Goal: Book appointment/travel/reservation

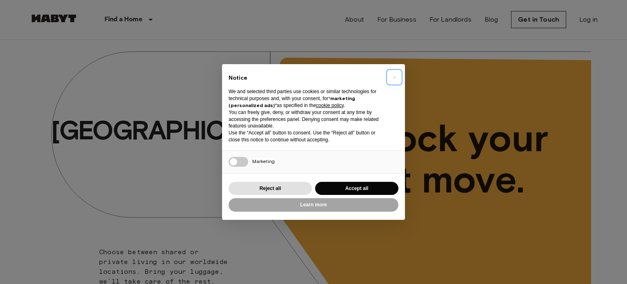
click at [392, 75] on button "×" at bounding box center [394, 77] width 13 height 13
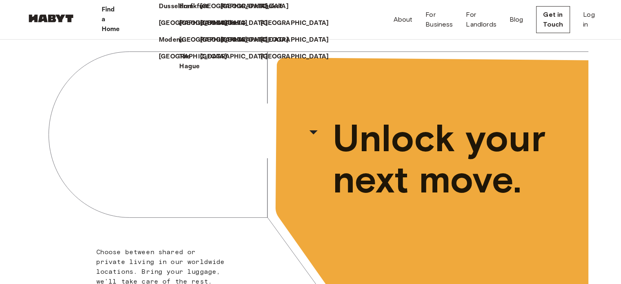
click at [222, 28] on p "Milan" at bounding box center [230, 23] width 17 height 10
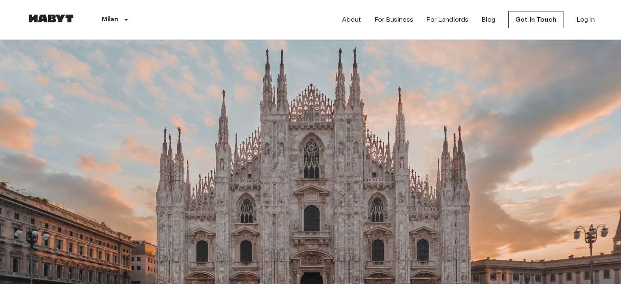
drag, startPoint x: 400, startPoint y: 96, endPoint x: 441, endPoint y: 193, distance: 105.1
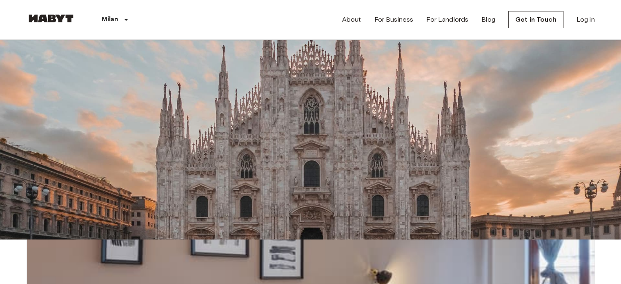
scroll to position [122, 0]
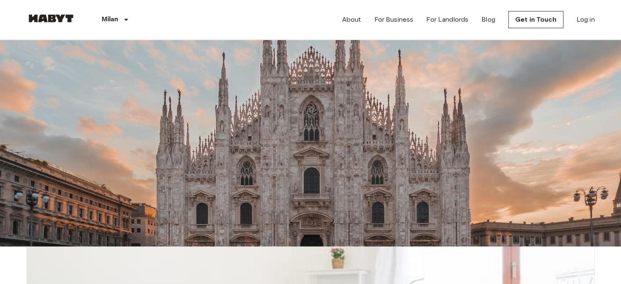
scroll to position [41, 0]
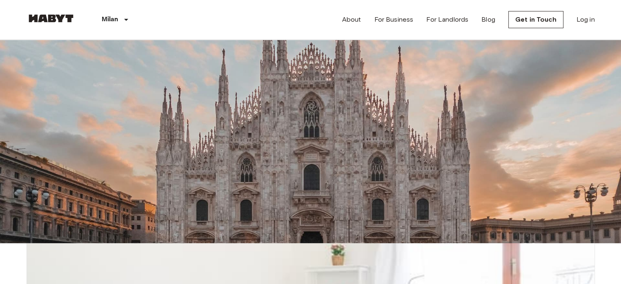
drag, startPoint x: 445, startPoint y: 157, endPoint x: 493, endPoint y: 243, distance: 98.6
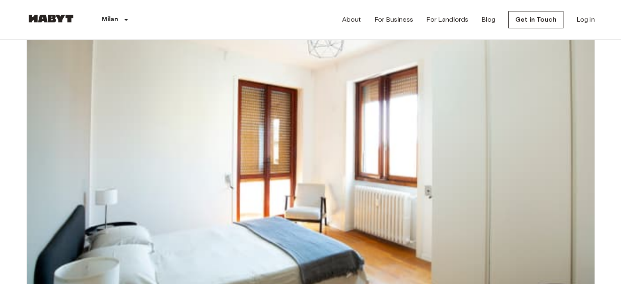
scroll to position [694, 0]
